Goal: Transaction & Acquisition: Book appointment/travel/reservation

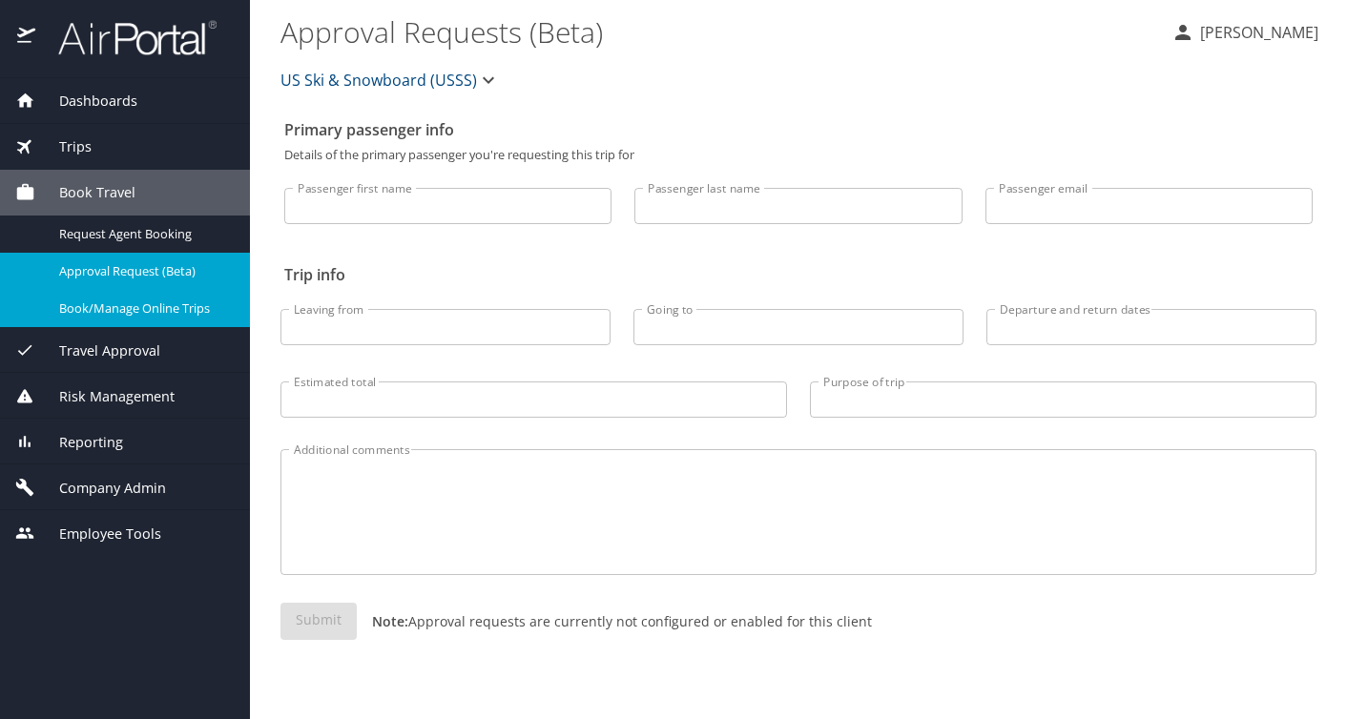
click at [160, 300] on span "Book/Manage Online Trips" at bounding box center [143, 309] width 168 height 18
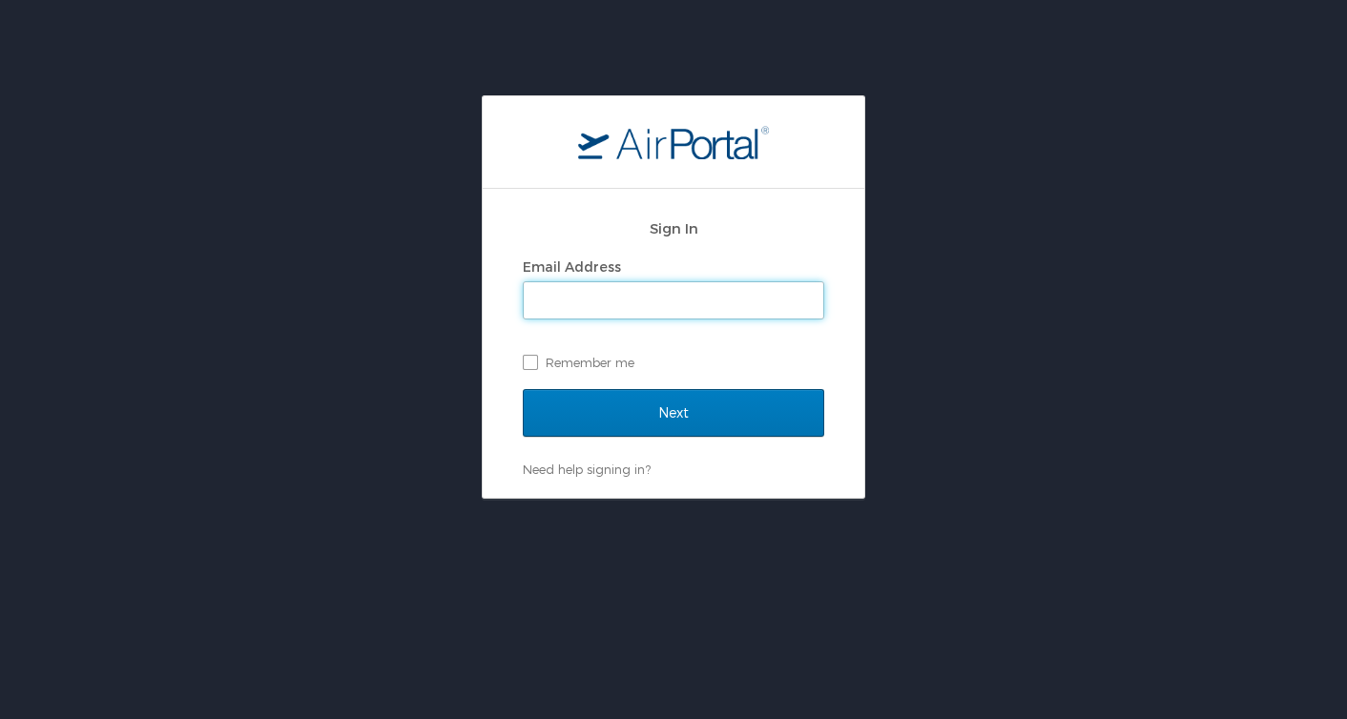
type input "[PERSON_NAME][EMAIL_ADDRESS][PERSON_NAME][DOMAIN_NAME]"
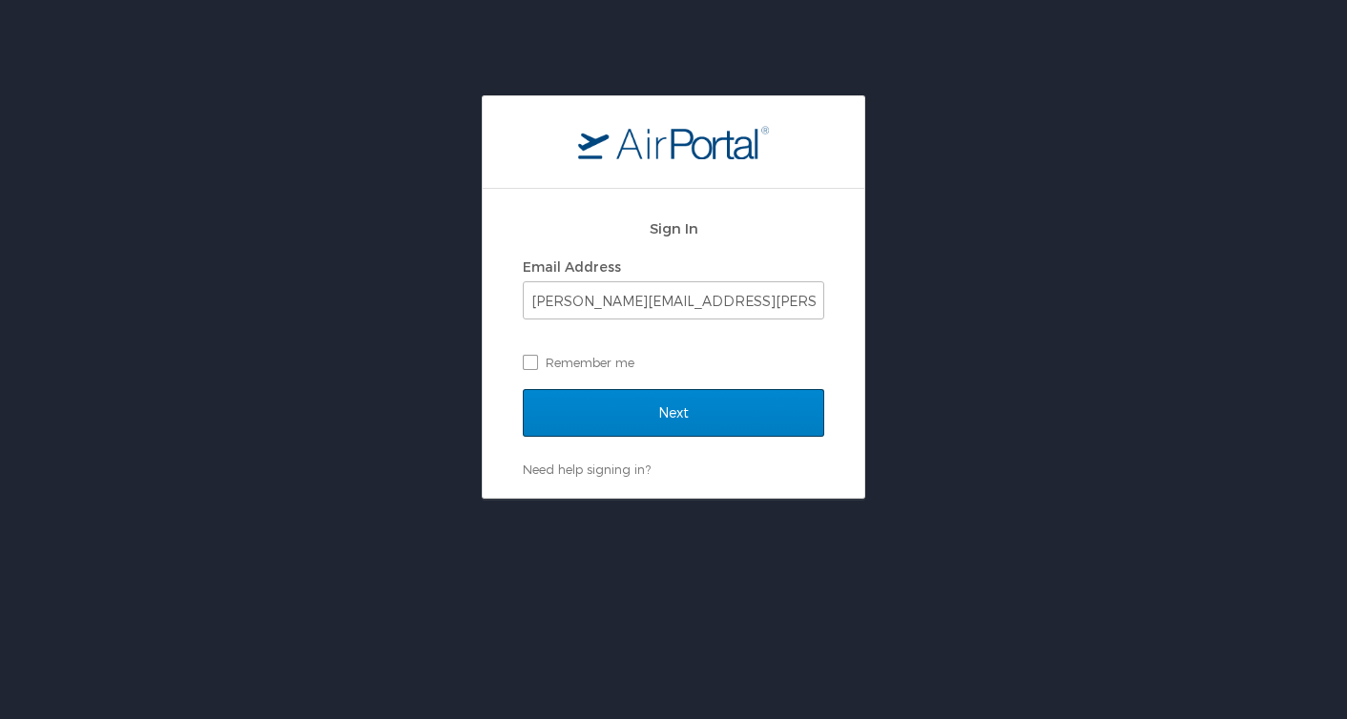
click at [717, 412] on input "Next" at bounding box center [673, 413] width 301 height 48
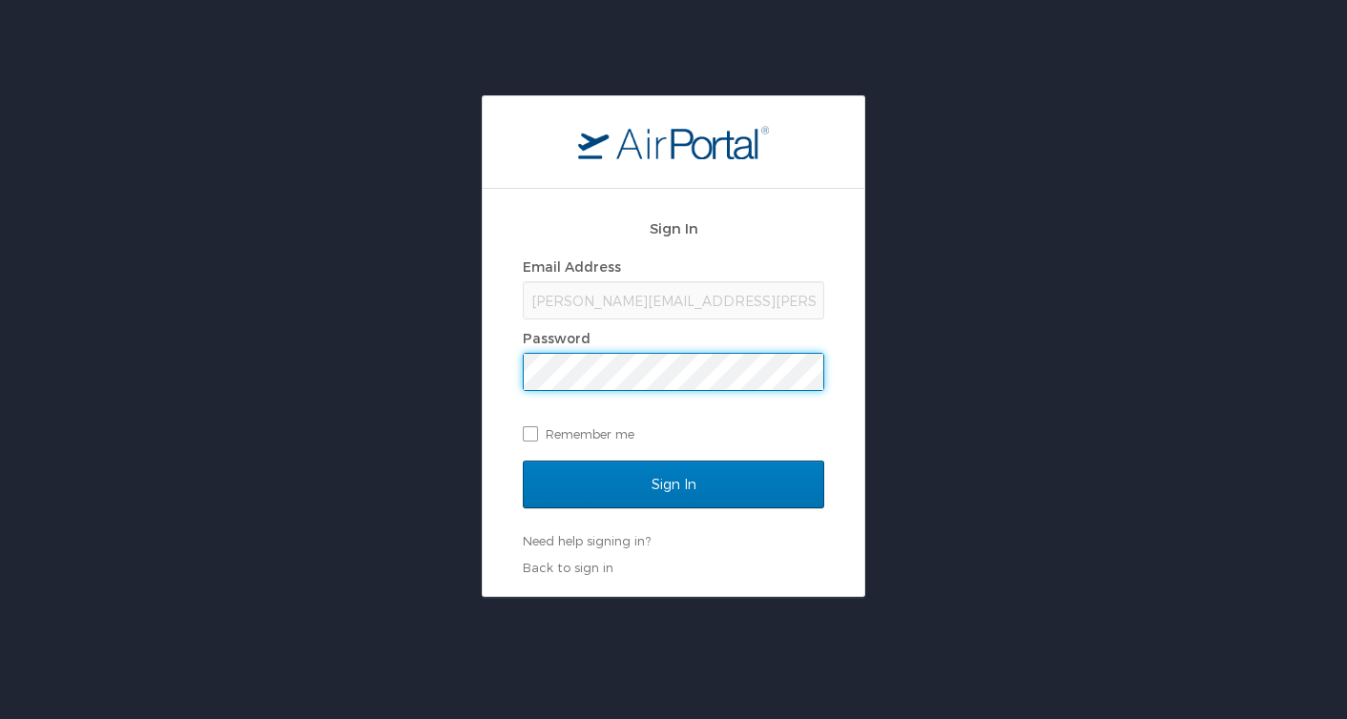
click at [673, 484] on input "Sign In" at bounding box center [673, 485] width 301 height 48
